Goal: Communication & Community: Answer question/provide support

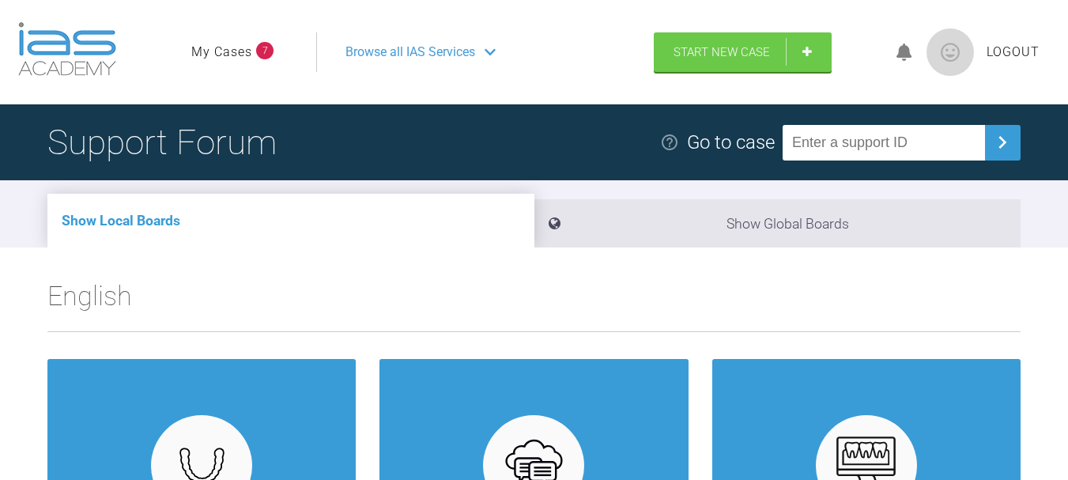
click at [236, 51] on link "My Cases" at bounding box center [221, 52] width 61 height 21
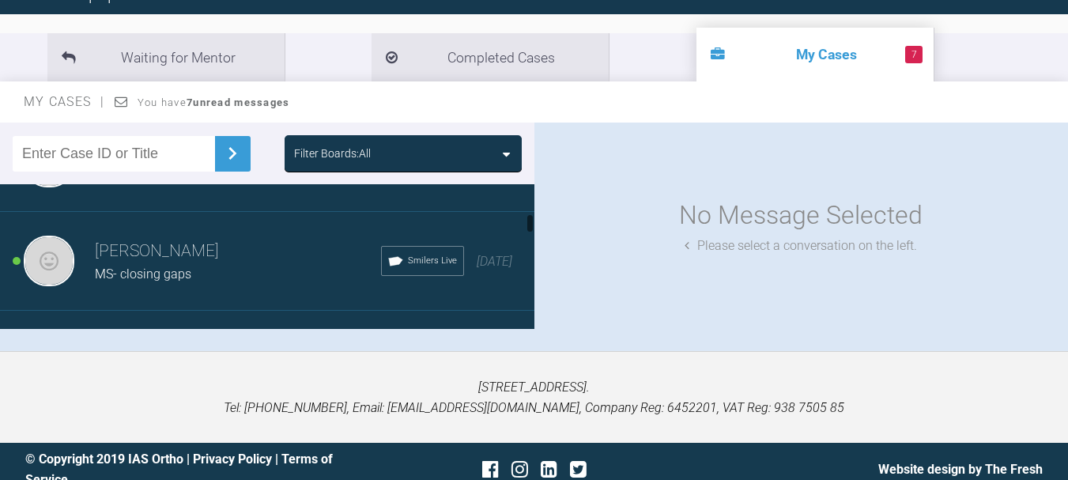
scroll to position [395, 0]
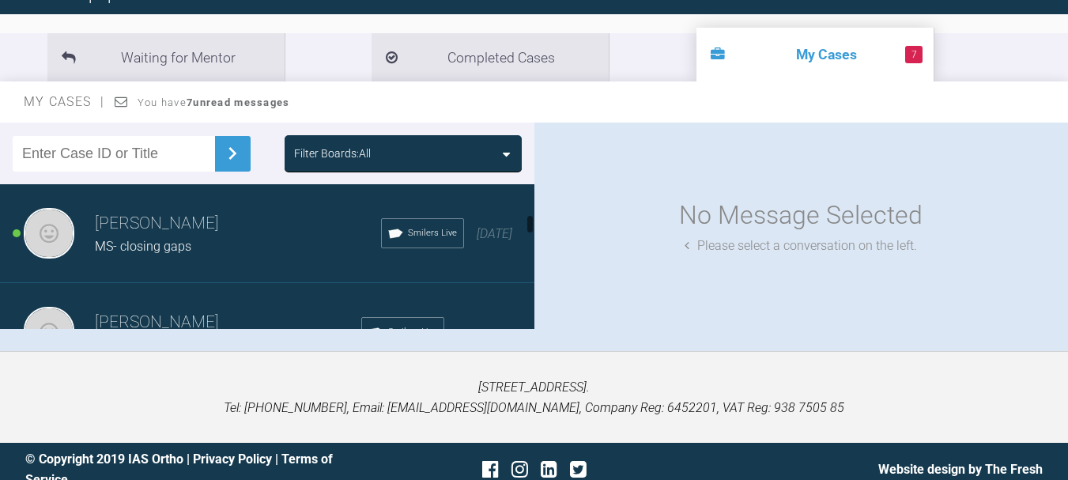
click at [193, 238] on div "MS- closing gaps" at bounding box center [238, 246] width 286 height 21
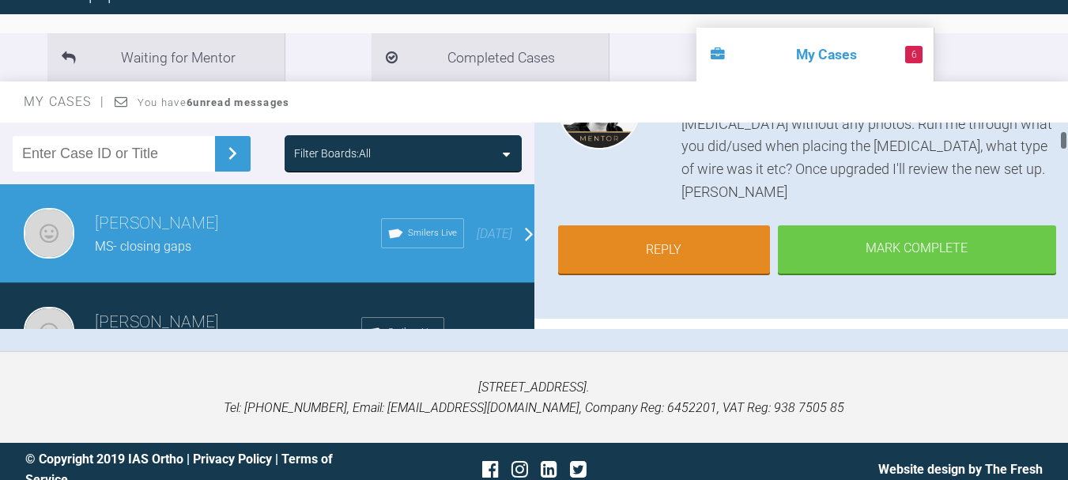
scroll to position [237, 0]
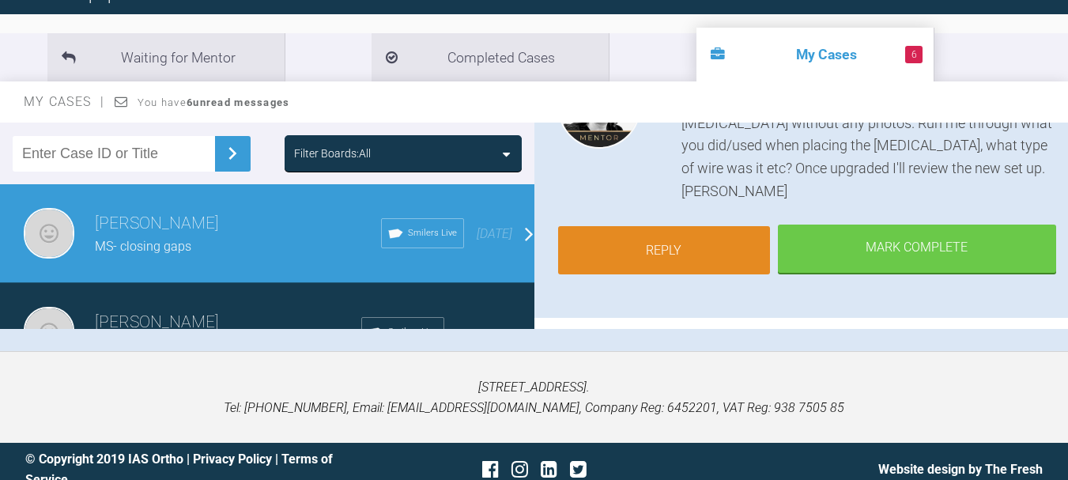
click at [666, 234] on link "Reply" at bounding box center [664, 250] width 212 height 49
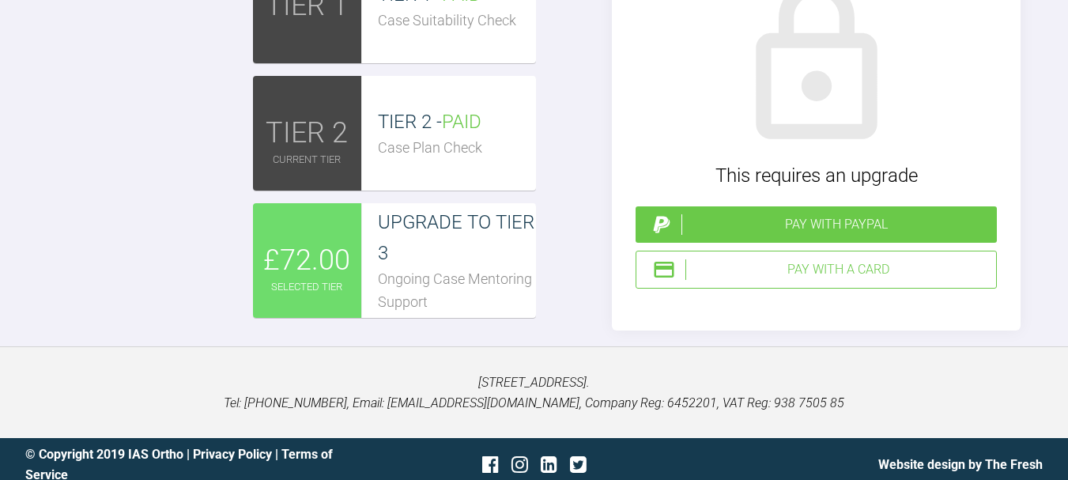
scroll to position [8250, 0]
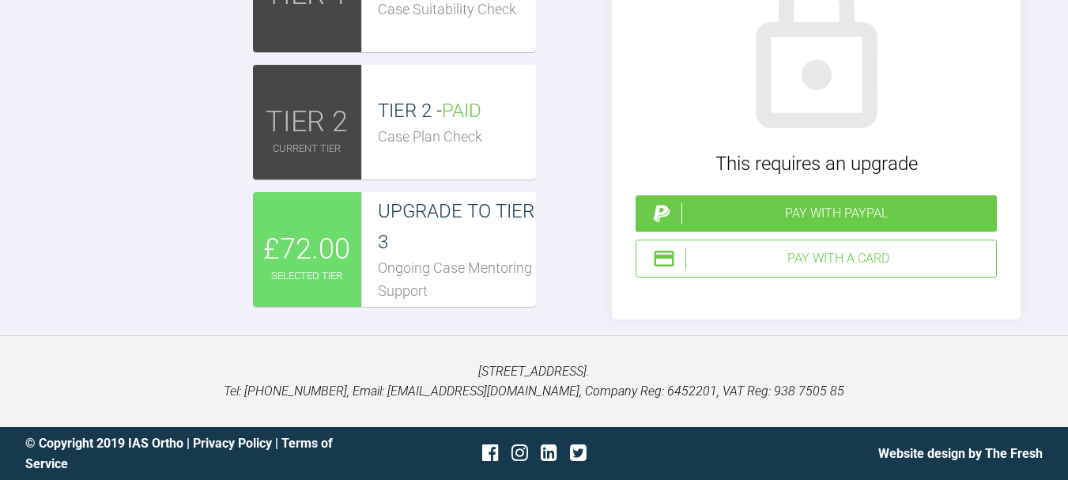
scroll to position [8645, 0]
type textarea "Hi I used a customised wire on a jig from S4S, with flowable comp used. Steph"
click at [836, 269] on div "Pay with a Card" at bounding box center [838, 258] width 304 height 21
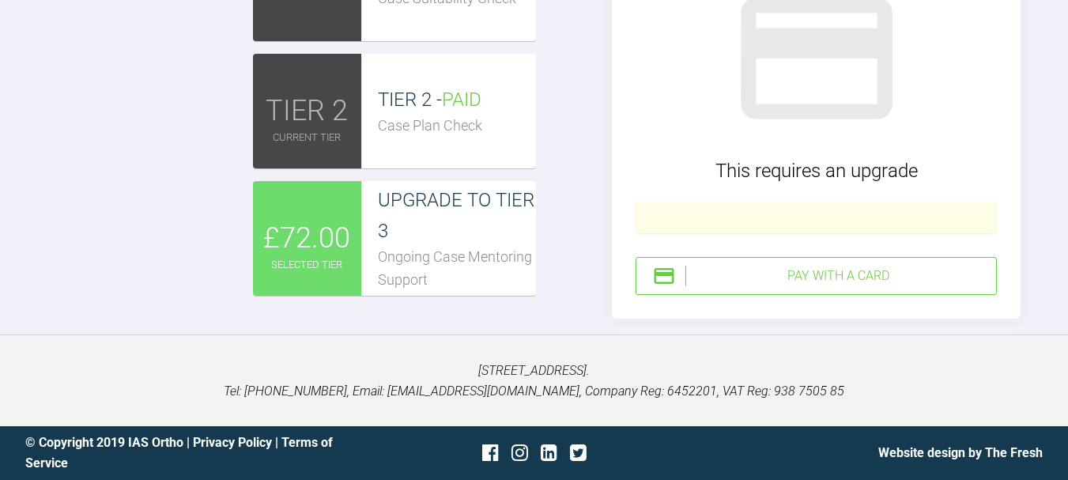
click at [811, 286] on div "Pay with a Card" at bounding box center [838, 276] width 304 height 21
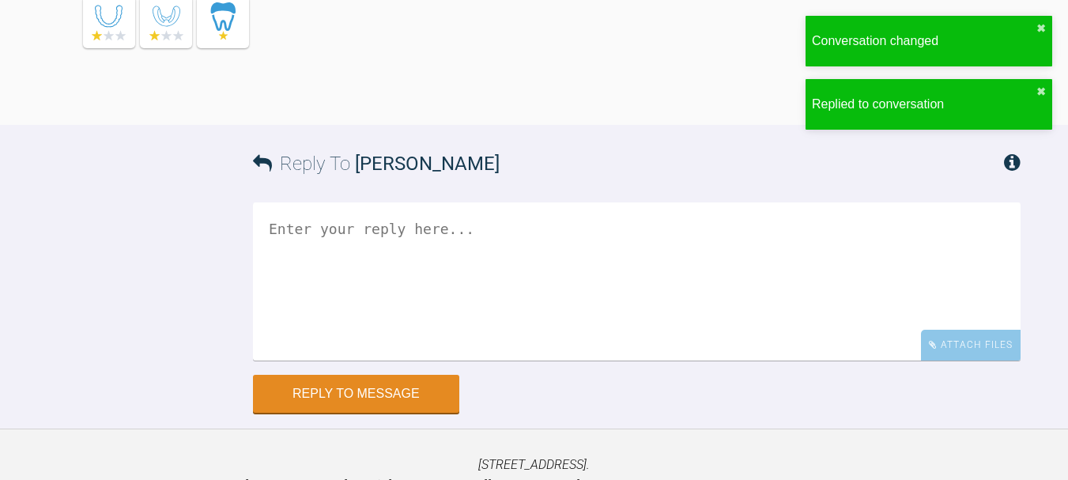
scroll to position [8628, 0]
